Goal: Information Seeking & Learning: Learn about a topic

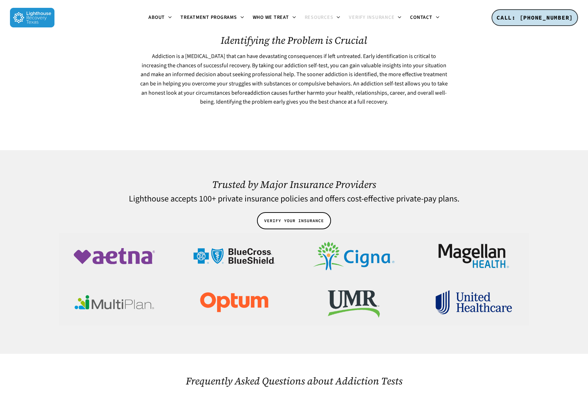
scroll to position [908, 0]
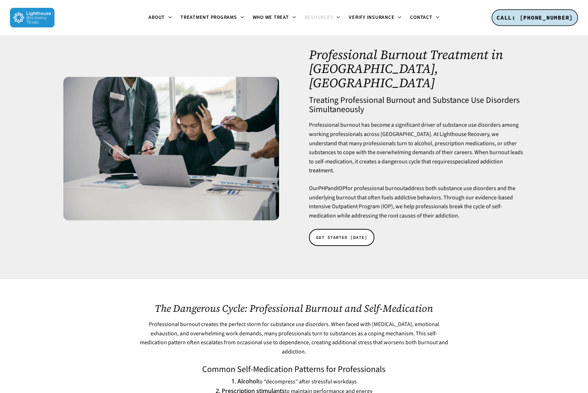
scroll to position [19, 0]
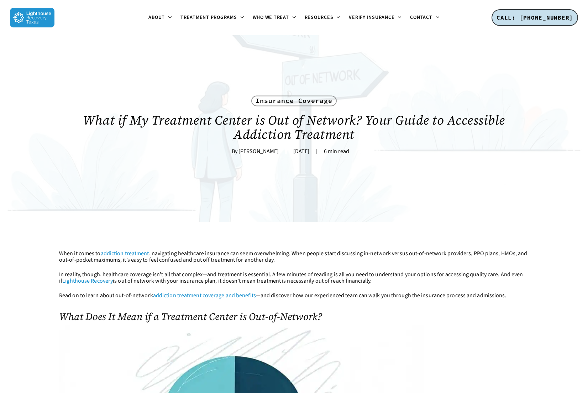
scroll to position [9, 0]
click at [490, 161] on div "Insurance Coverage What if My Treatment Center is Out of Network? Your Guide to…" at bounding box center [294, 124] width 470 height 196
